Goal: Information Seeking & Learning: Learn about a topic

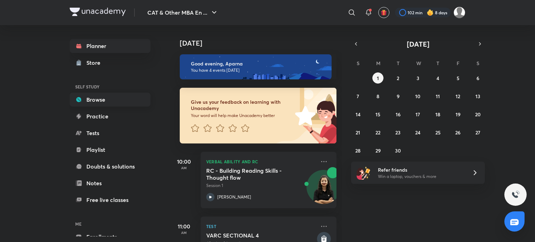
click at [137, 106] on link "Browse" at bounding box center [110, 100] width 81 height 14
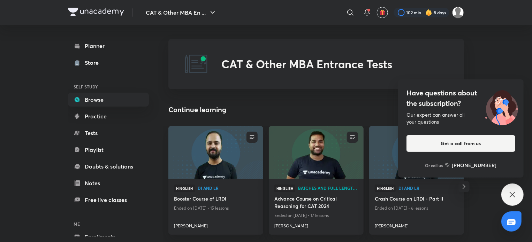
click at [510, 197] on icon at bounding box center [512, 194] width 5 height 5
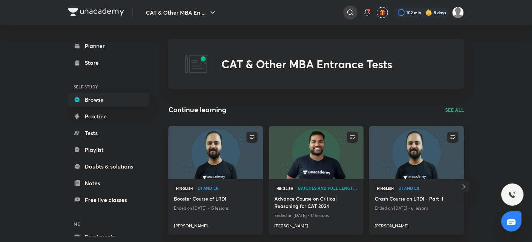
click at [352, 14] on icon at bounding box center [350, 12] width 6 height 6
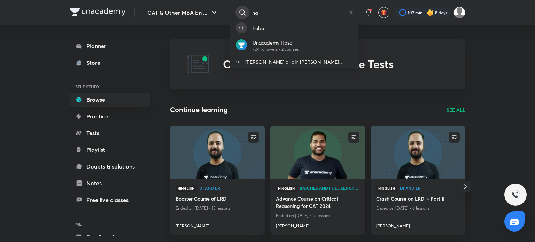
type input "h"
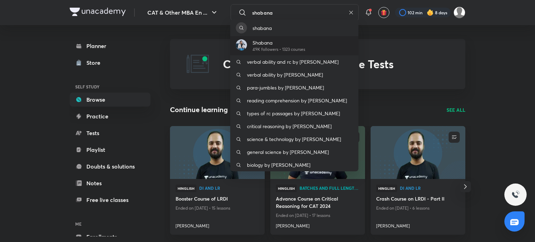
type input "shabana"
click at [343, 40] on div "Shabana 49K followers • 1323 courses" at bounding box center [294, 45] width 128 height 19
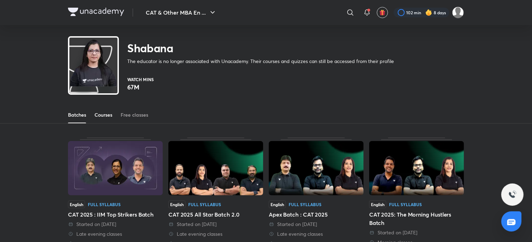
click at [101, 116] on div "Courses" at bounding box center [103, 115] width 18 height 7
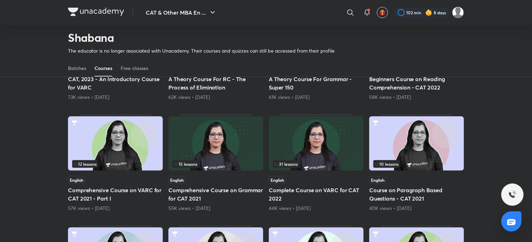
scroll to position [28, 0]
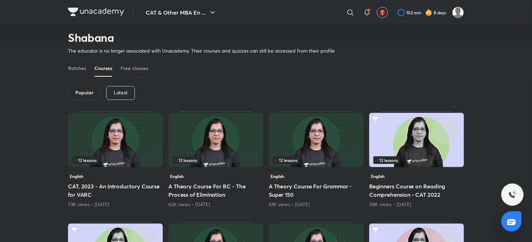
click at [123, 90] on p "Latest" at bounding box center [121, 93] width 14 height 6
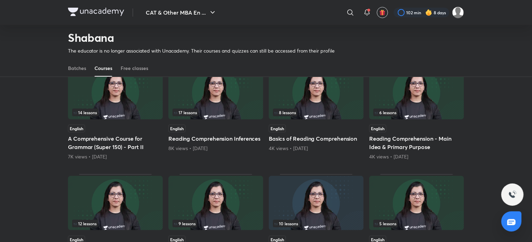
scroll to position [134, 0]
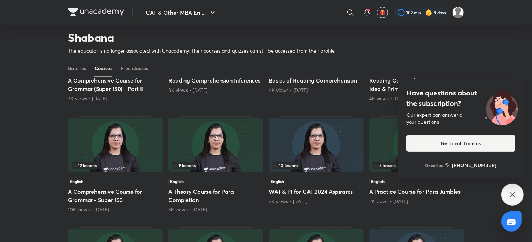
click at [512, 192] on icon at bounding box center [512, 195] width 8 height 8
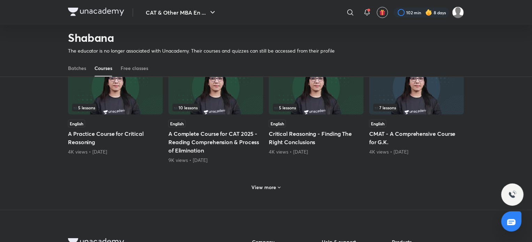
scroll to position [303, 0]
click at [268, 191] on div "View more" at bounding box center [266, 187] width 35 height 11
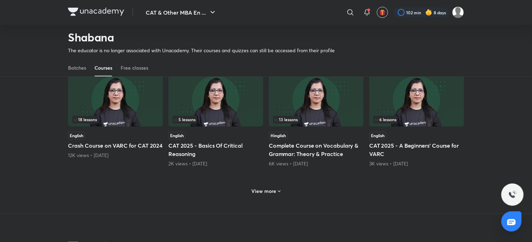
scroll to position [631, 0]
click at [268, 191] on h6 "View more" at bounding box center [264, 191] width 25 height 7
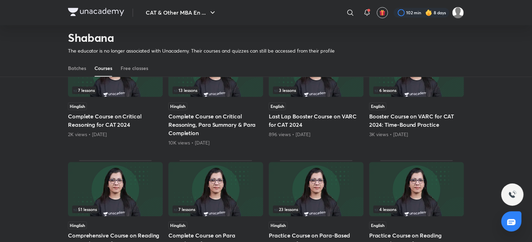
scroll to position [771, 0]
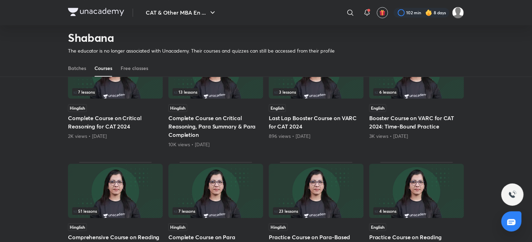
click at [424, 85] on img at bounding box center [416, 71] width 95 height 54
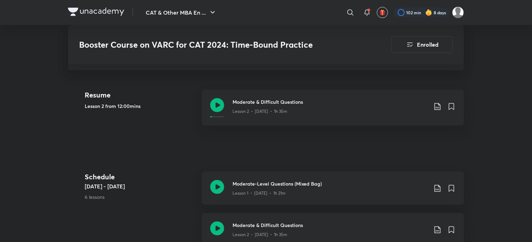
scroll to position [223, 0]
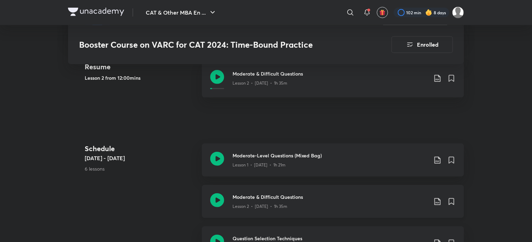
click at [217, 197] on icon at bounding box center [217, 200] width 14 height 14
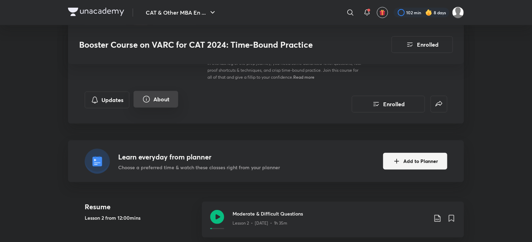
scroll to position [57, 0]
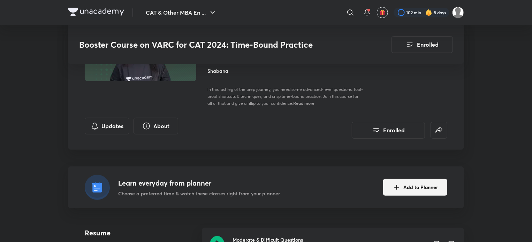
scroll to position [771, 0]
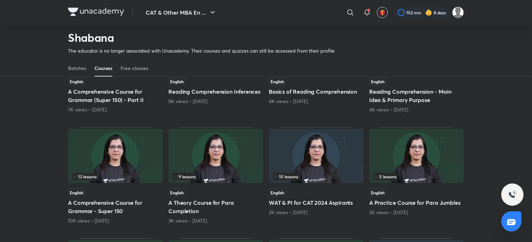
scroll to position [123, 0]
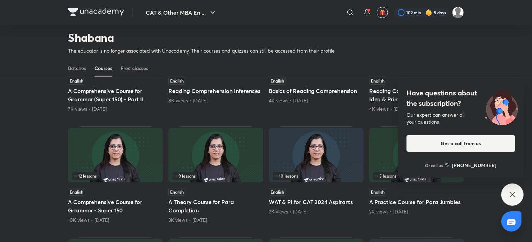
click at [516, 192] on icon at bounding box center [512, 195] width 8 height 8
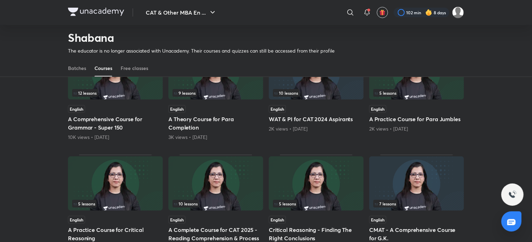
scroll to position [261, 0]
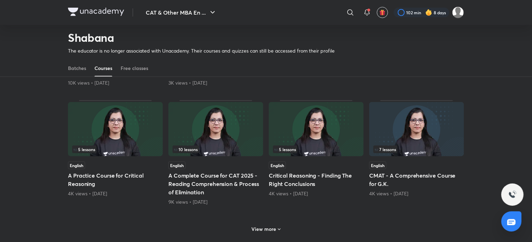
click at [276, 228] on icon at bounding box center [279, 230] width 6 height 6
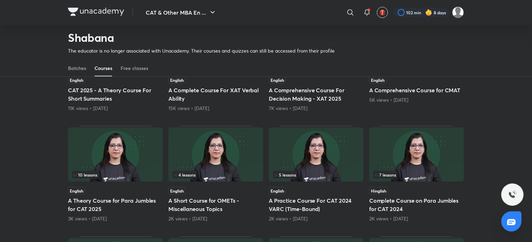
scroll to position [466, 0]
click at [341, 162] on img at bounding box center [316, 154] width 95 height 54
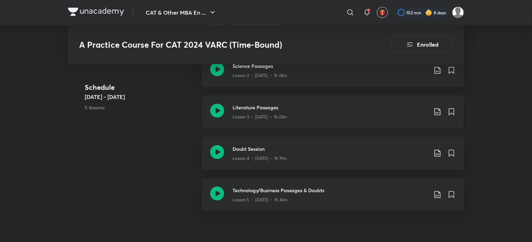
scroll to position [344, 0]
click at [125, 115] on div "Schedule [DATE] - [DATE] 5 lessons" at bounding box center [141, 102] width 112 height 41
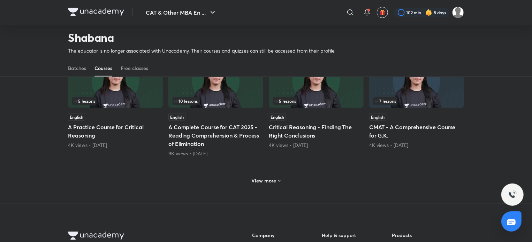
scroll to position [326, 0]
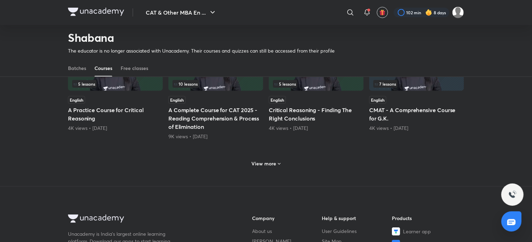
click at [278, 164] on icon at bounding box center [279, 164] width 3 height 2
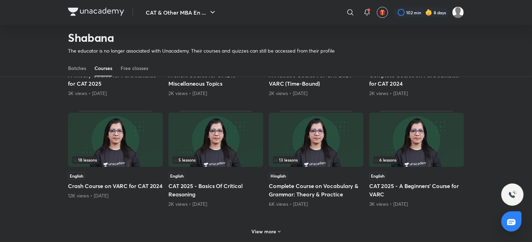
scroll to position [592, 0]
click at [277, 227] on div "View more" at bounding box center [266, 230] width 35 height 11
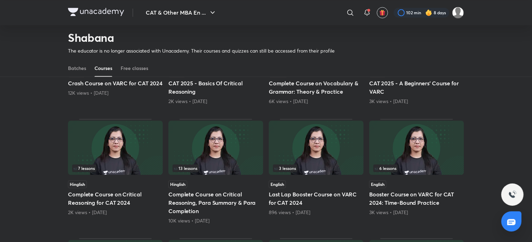
scroll to position [695, 0]
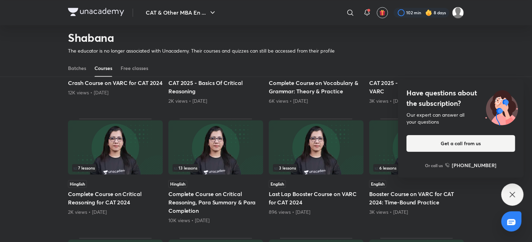
click at [411, 144] on button "Get a call from us" at bounding box center [460, 143] width 109 height 17
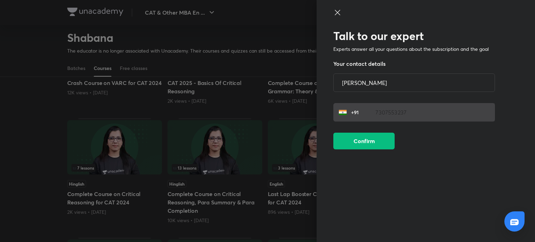
click at [263, 147] on div at bounding box center [267, 121] width 535 height 242
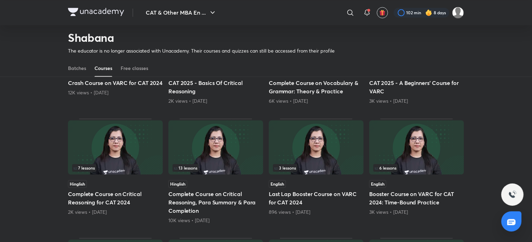
click at [412, 167] on div "6 lessons" at bounding box center [416, 168] width 86 height 8
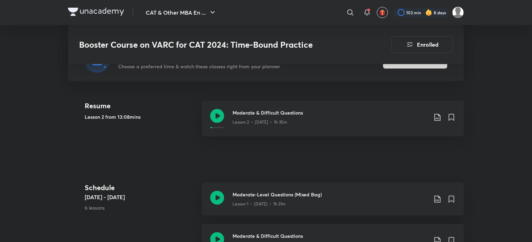
scroll to position [193, 0]
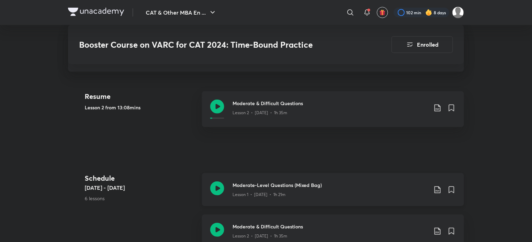
click at [216, 187] on icon at bounding box center [217, 189] width 14 height 14
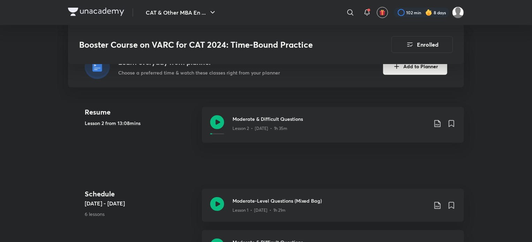
scroll to position [185, 0]
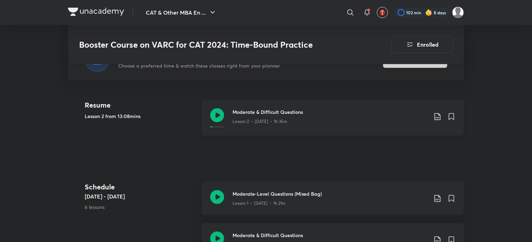
click at [436, 117] on icon at bounding box center [437, 116] width 6 height 7
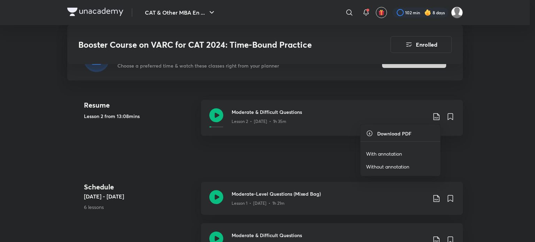
click at [390, 165] on p "Without annotation" at bounding box center [387, 166] width 43 height 7
